Goal: Check status

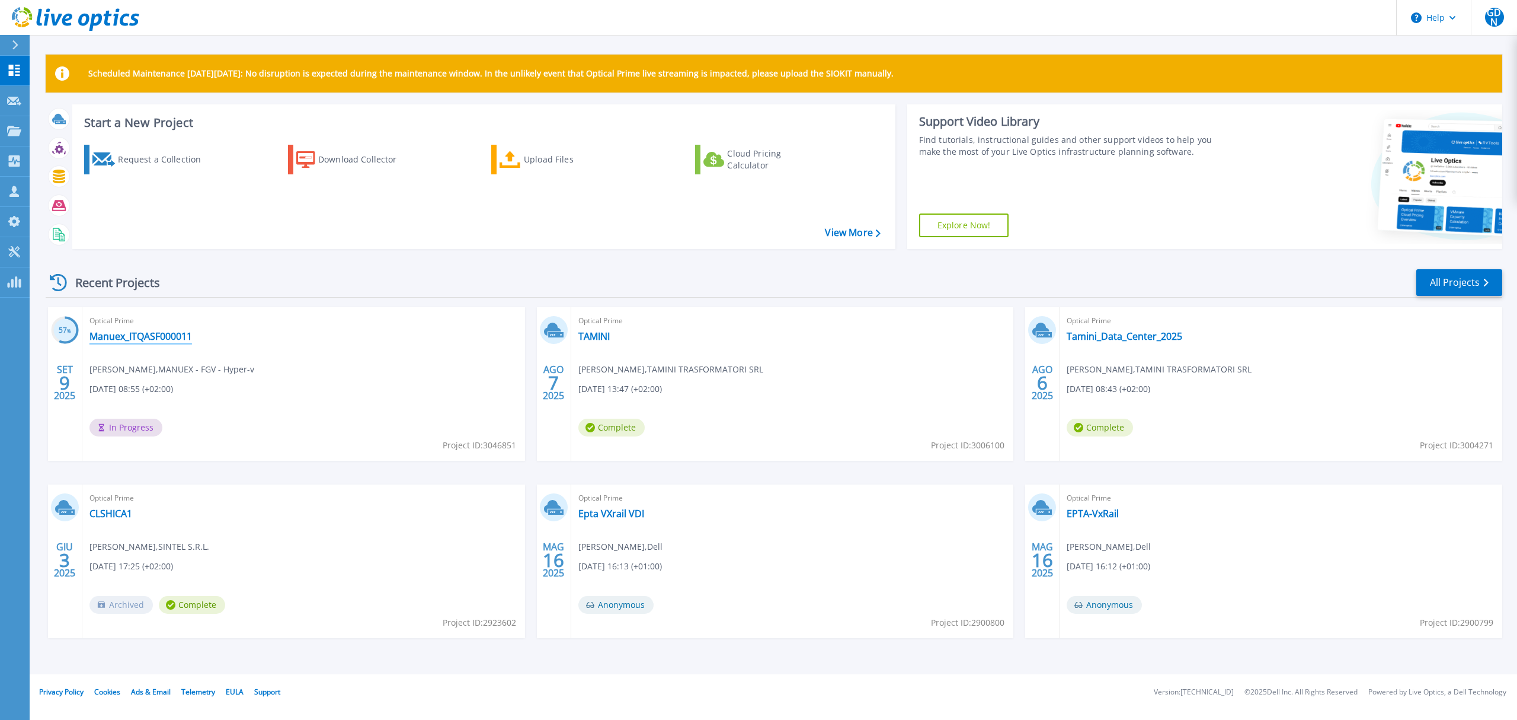
click at [140, 333] on link "Manuex_ITQASF000011" at bounding box center [141, 336] width 103 height 12
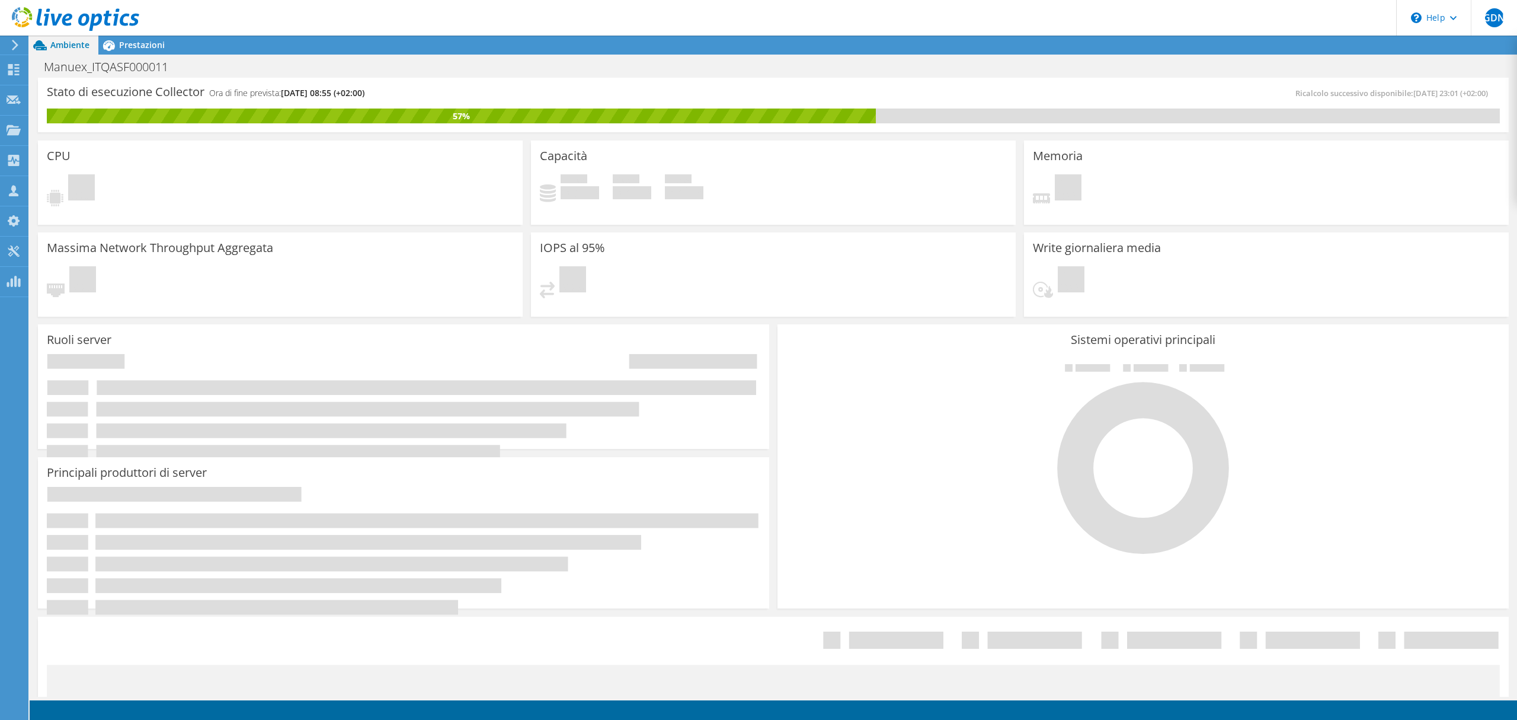
click at [734, 237] on div "IOPS al 95% In sospeso" at bounding box center [773, 274] width 485 height 84
click at [109, 69] on h1 "Manuex_ITQASF000011" at bounding box center [113, 66] width 148 height 13
click at [254, 228] on div "Massima Network Throughput Aggregata In sospeso" at bounding box center [280, 272] width 493 height 88
